Goal: Navigation & Orientation: Find specific page/section

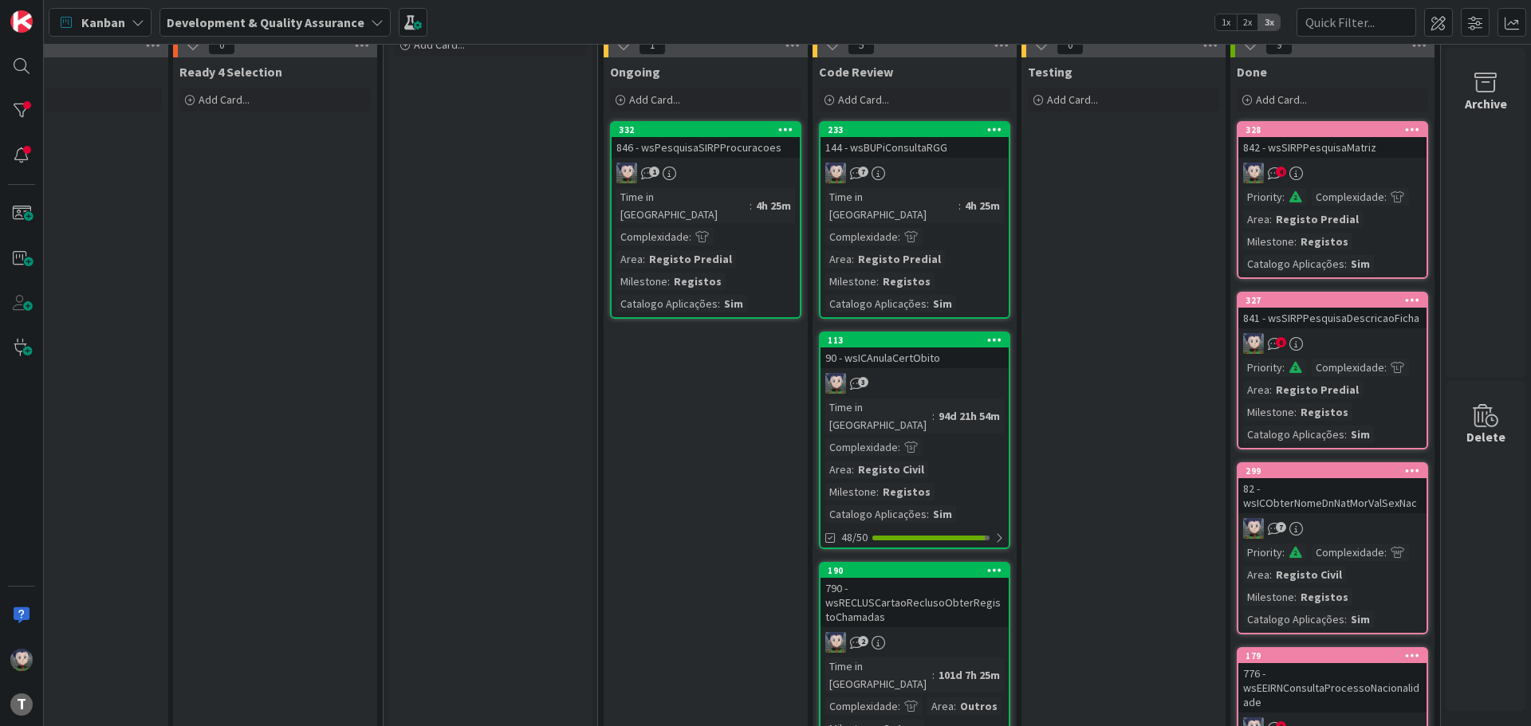
scroll to position [0, 313]
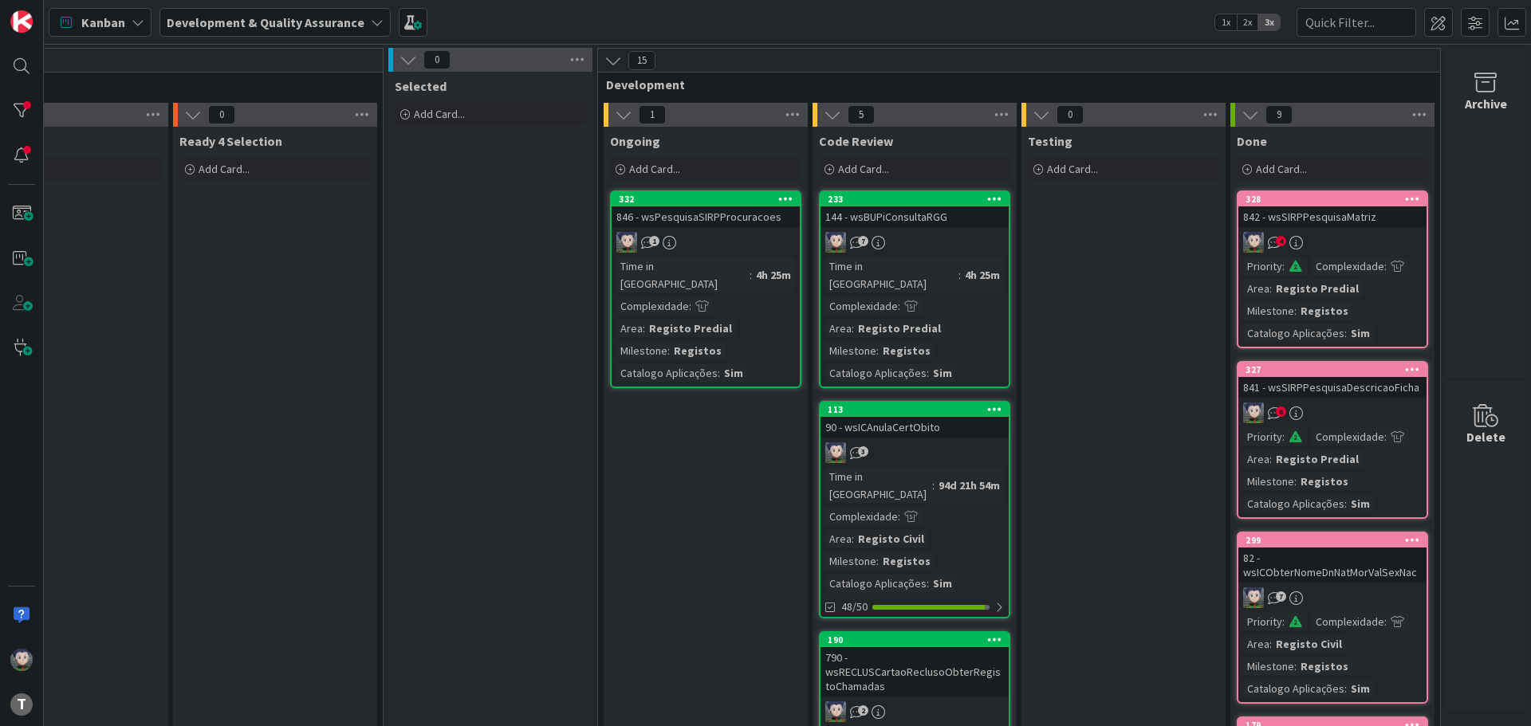
drag, startPoint x: 457, startPoint y: 400, endPoint x: 454, endPoint y: 411, distance: 11.6
click at [703, 220] on div "846 - wsPesquisaSIRPProcuracoes" at bounding box center [706, 217] width 188 height 21
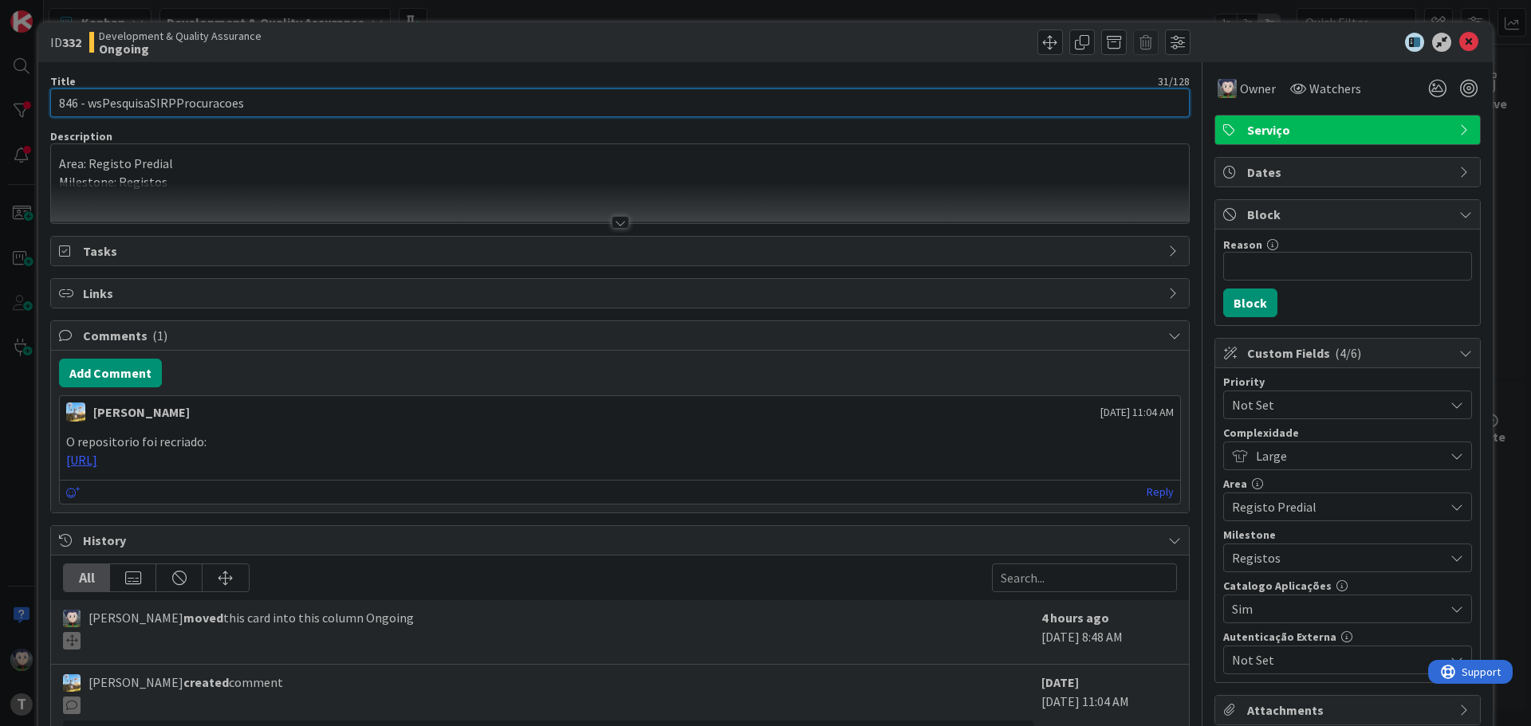
click at [184, 108] on input "846 - wsPesquisaSIRPProcuracoes" at bounding box center [620, 103] width 1140 height 29
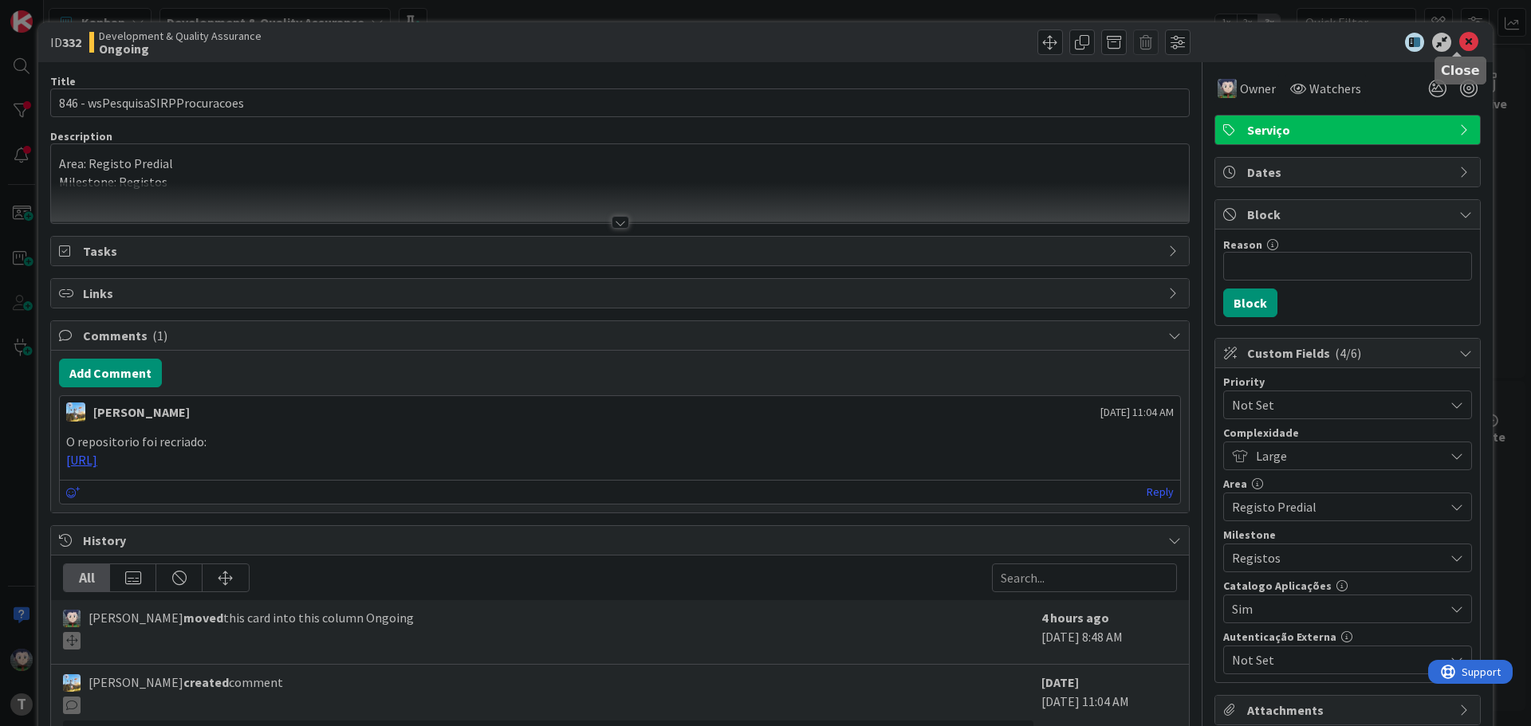
click at [1459, 37] on icon at bounding box center [1468, 42] width 19 height 19
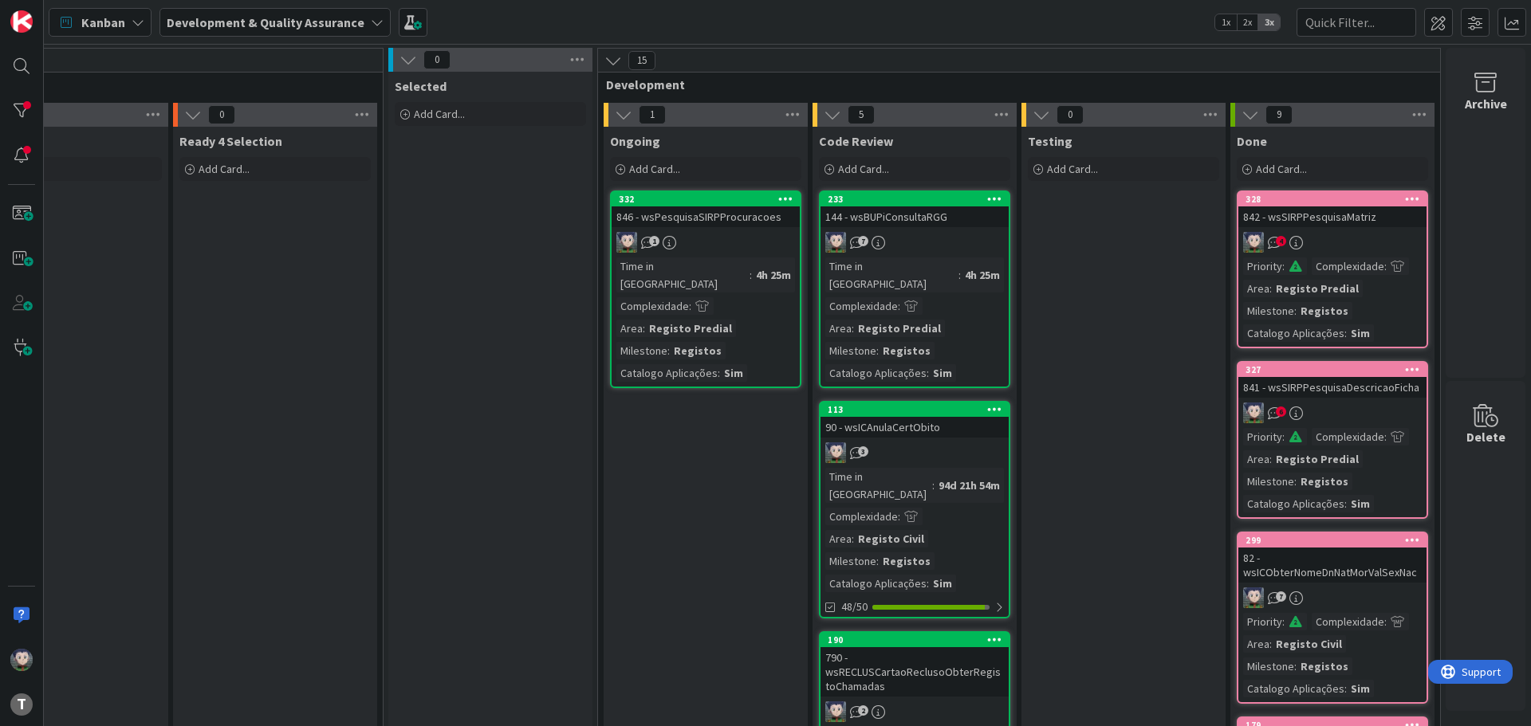
click at [605, 29] on div "Kanban Development & Quality Assurance 1x 2x 3x" at bounding box center [787, 22] width 1487 height 44
click at [726, 218] on div "846 - wsPesquisaSIRPProcuracoes" at bounding box center [706, 217] width 188 height 21
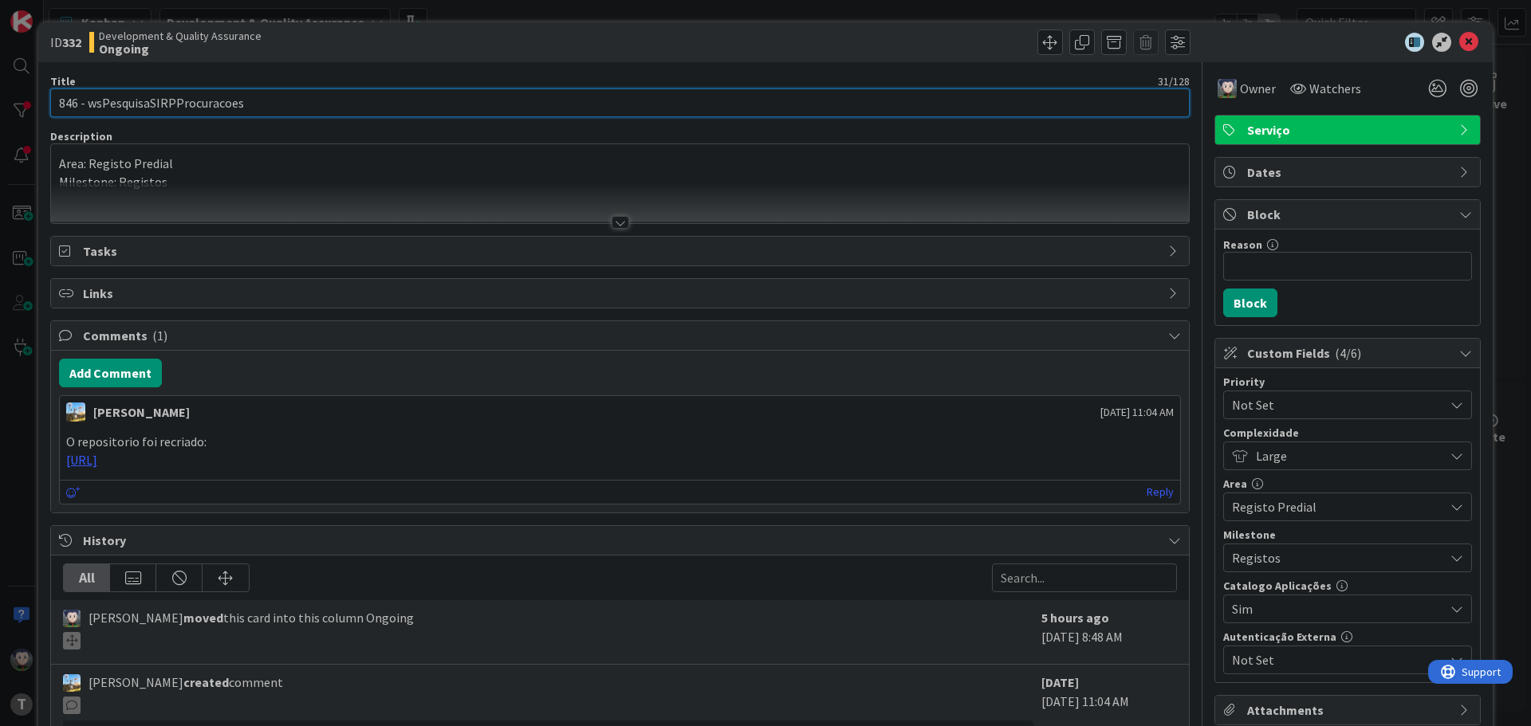
click at [214, 98] on input "846 - wsPesquisaSIRPProcuracoes" at bounding box center [620, 103] width 1140 height 29
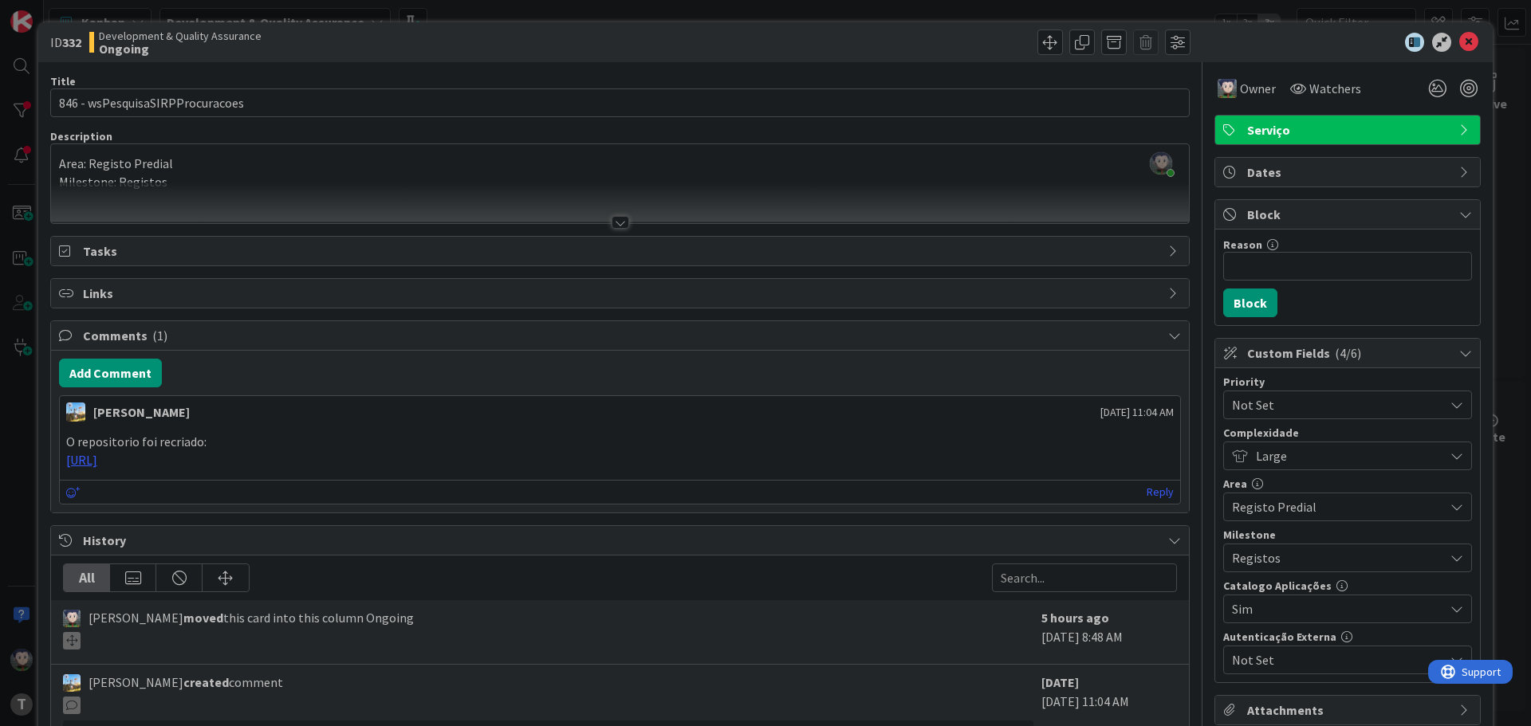
click at [378, 56] on div "ID 332 Development & Quality Assurance Ongoing" at bounding box center [765, 42] width 1454 height 40
